Goal: Find specific fact: Find specific fact

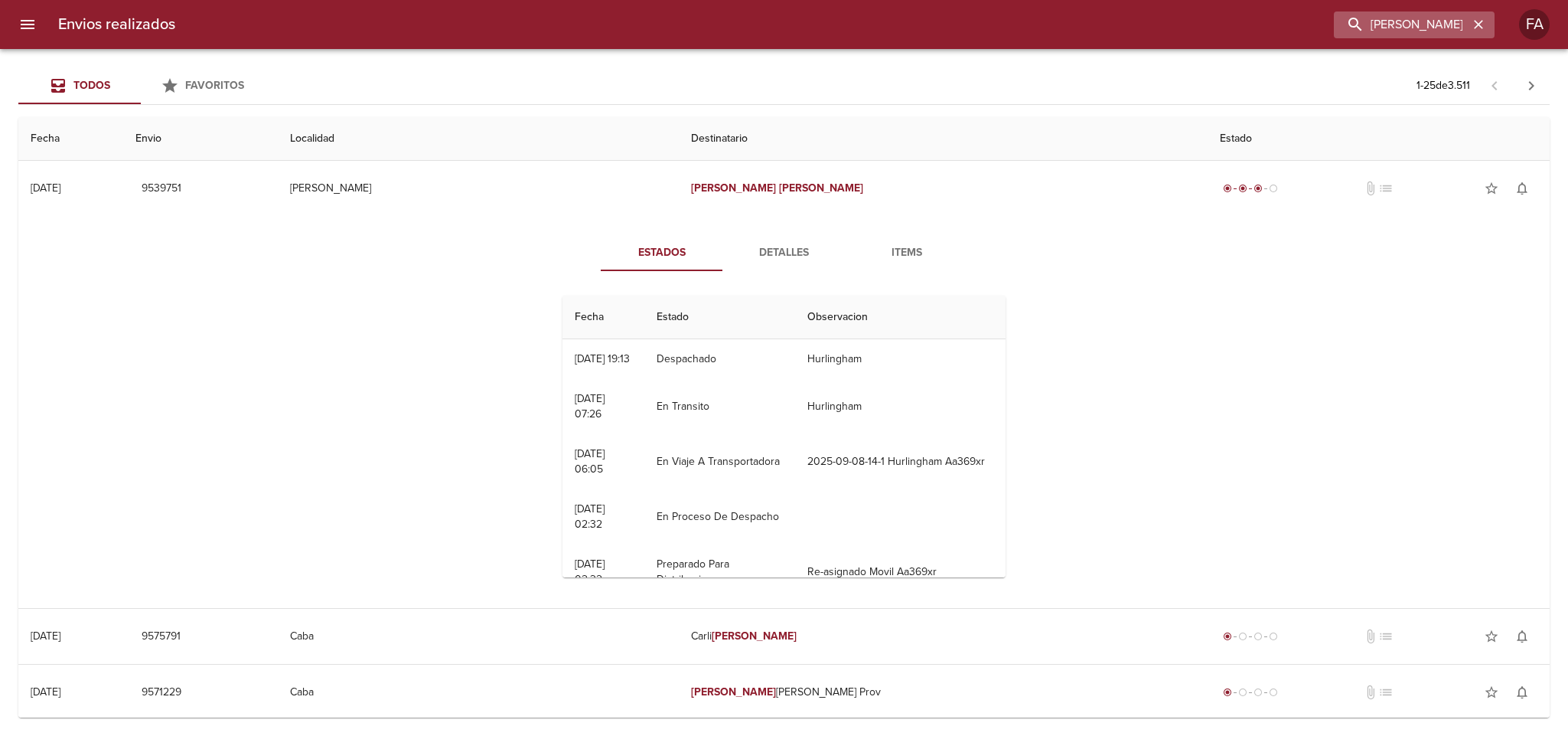
click at [1479, 34] on div "[PERSON_NAME]" at bounding box center [1414, 25] width 161 height 27
drag, startPoint x: 1429, startPoint y: 37, endPoint x: 802, endPoint y: 134, distance: 634.5
click at [802, 0] on div "Envios realizados [PERSON_NAME] FA Todos Favoritos 1 - 25 de 3.511 Fecha Envio …" at bounding box center [784, 0] width 1568 height 0
paste input "TRIBECCA SRL"
type input "TRIBECCA SRL"
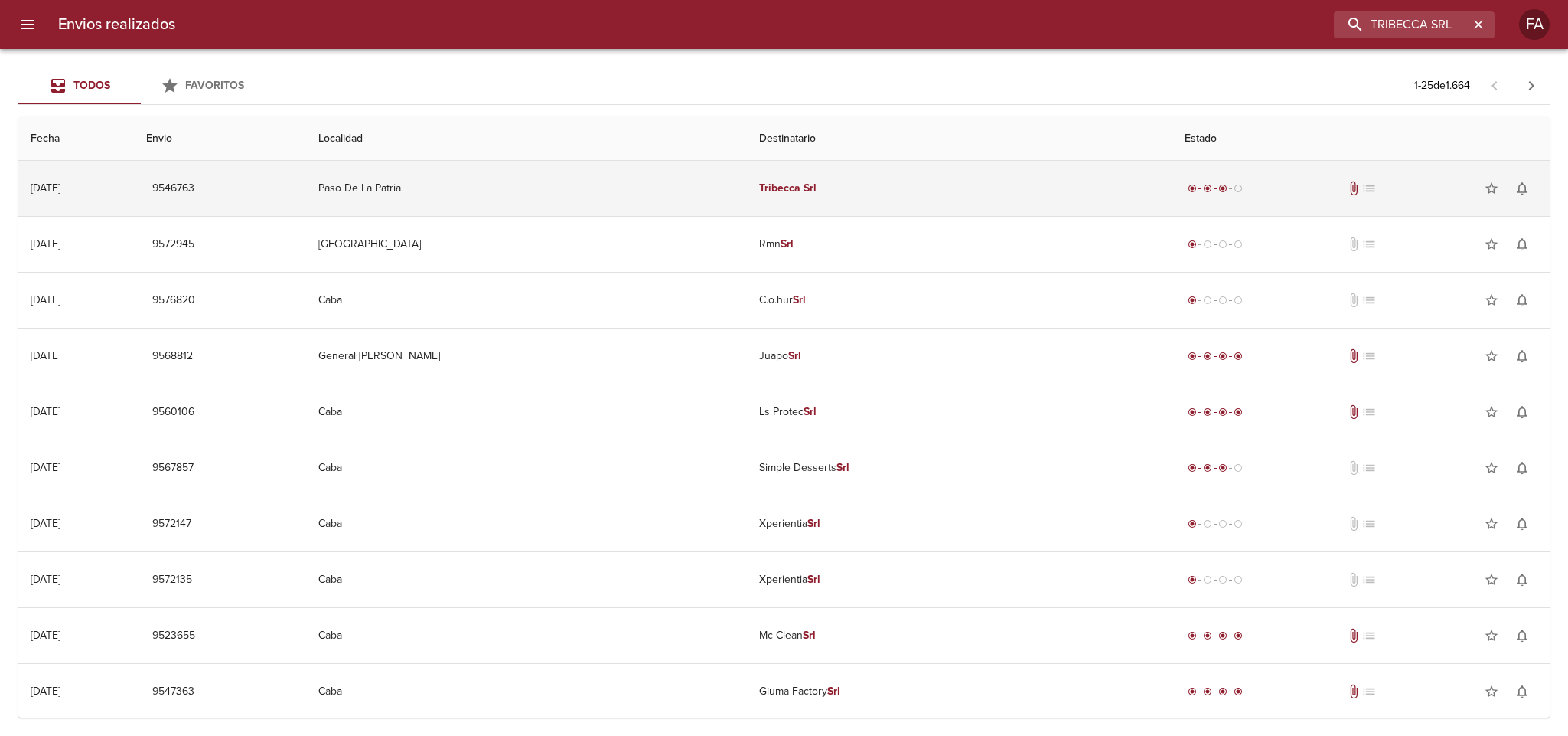
click at [793, 181] on em "Tribecca" at bounding box center [780, 188] width 42 height 13
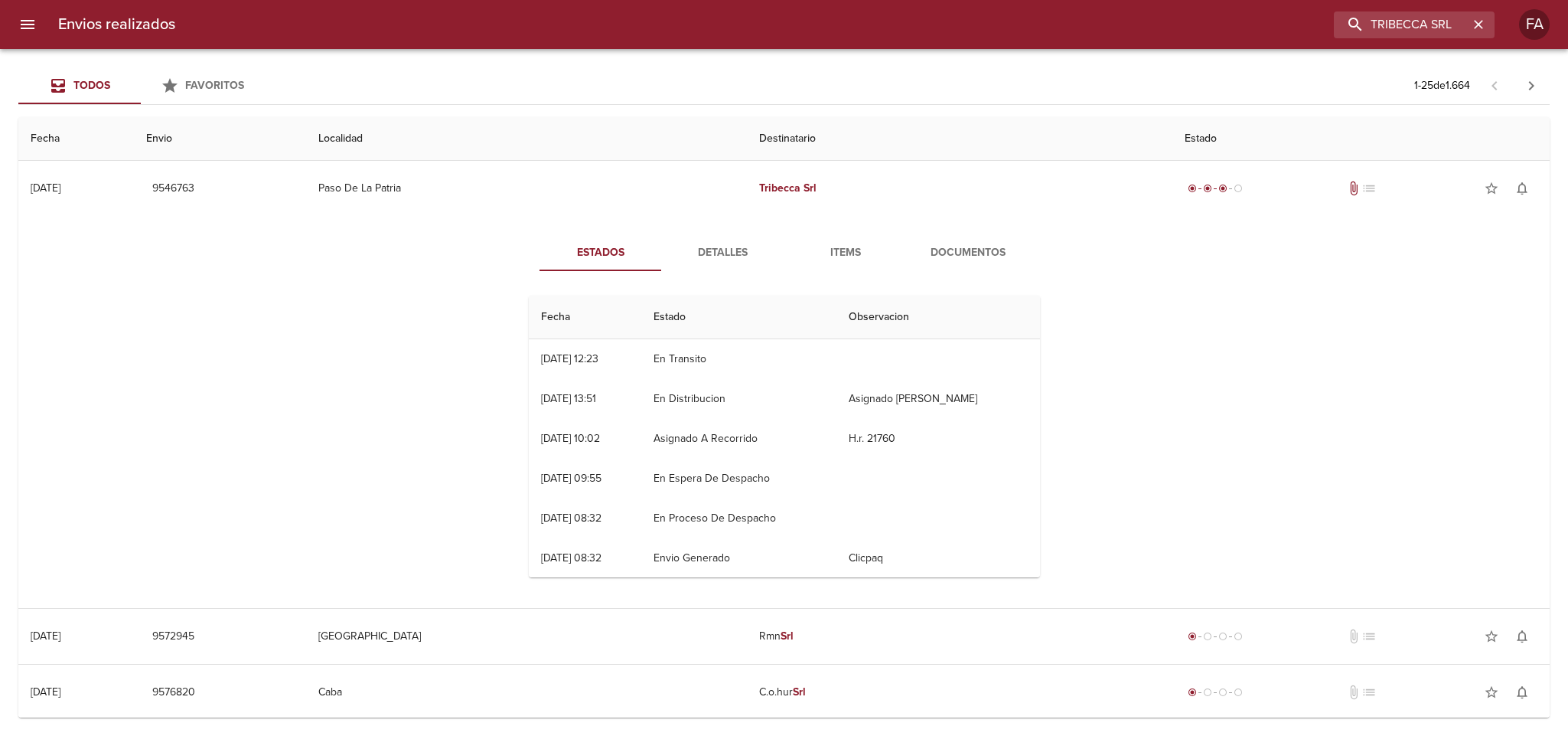
click at [717, 248] on span "Detalles" at bounding box center [723, 253] width 104 height 19
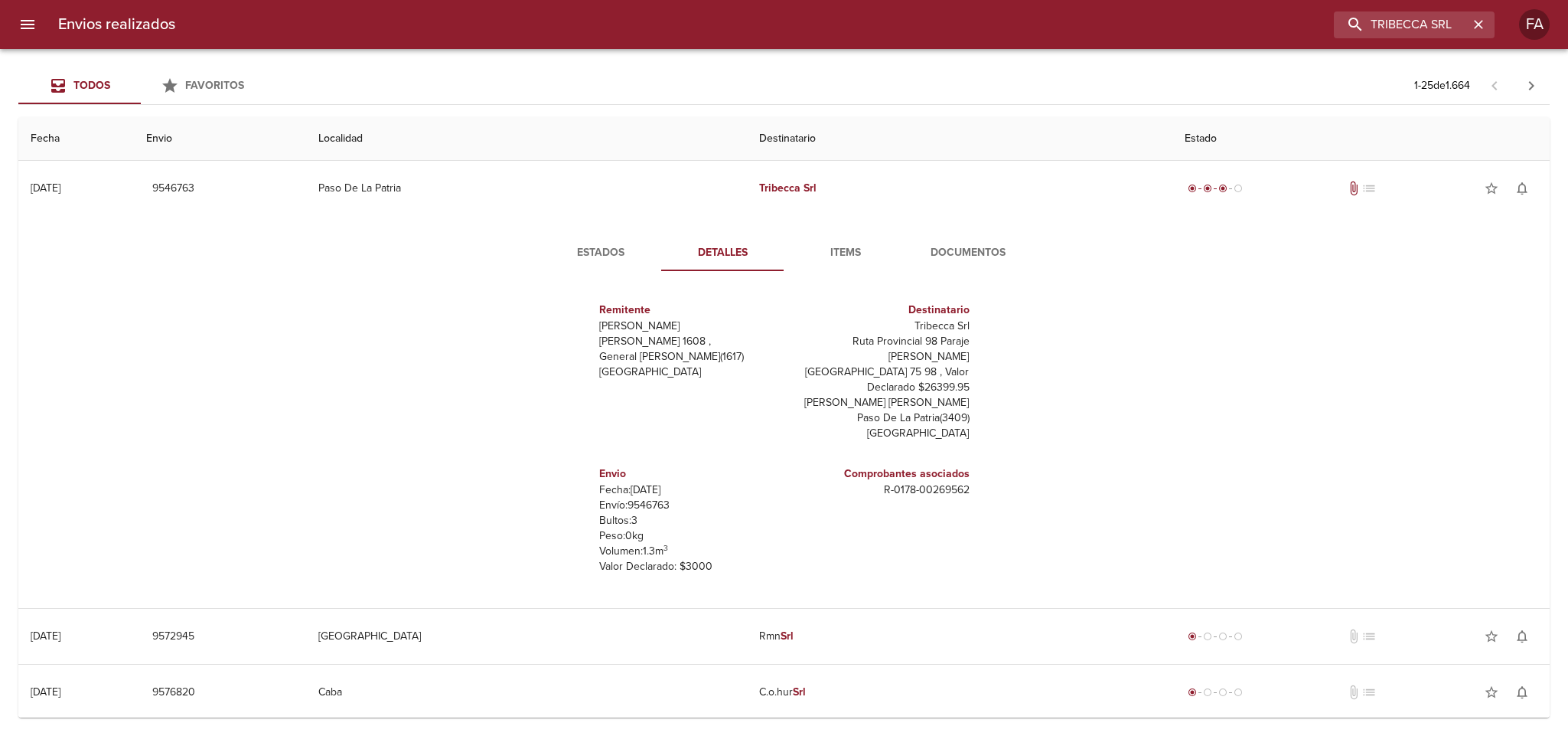
click at [644, 498] on p "Envío: 9546763" at bounding box center [689, 505] width 179 height 15
copy p "9546763"
